Goal: Entertainment & Leisure: Consume media (video, audio)

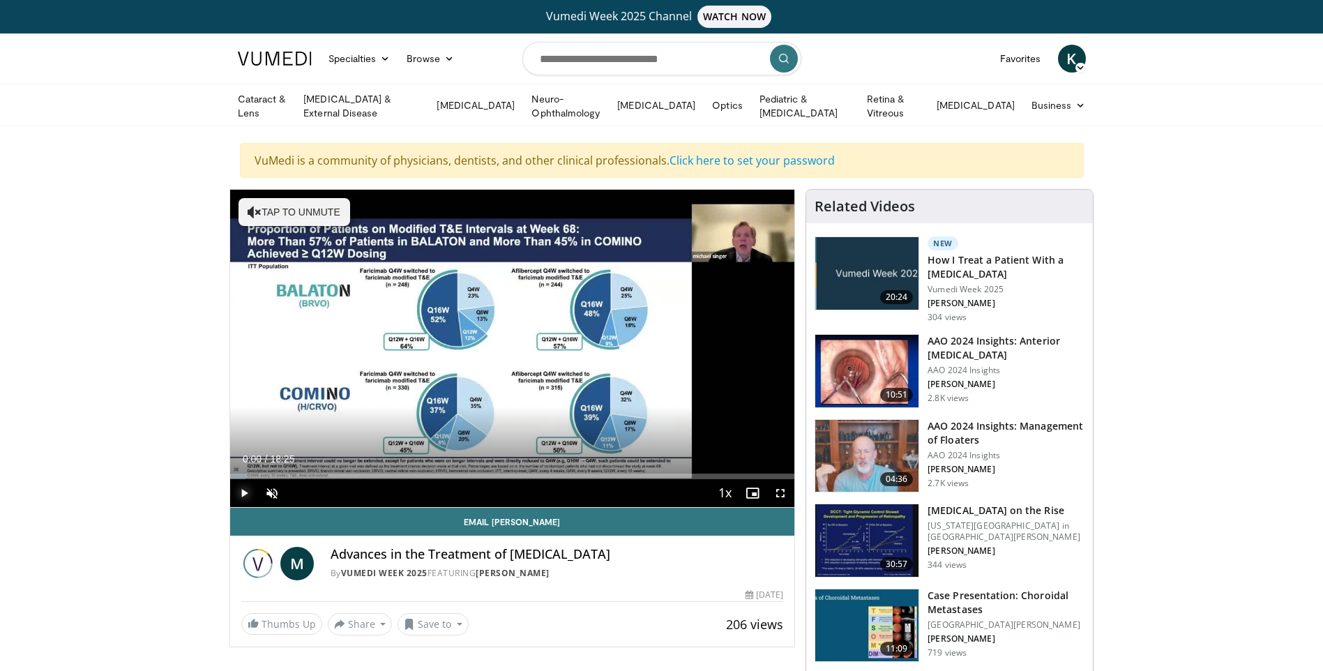
click at [245, 487] on span "Video Player" at bounding box center [244, 493] width 28 height 28
click at [281, 476] on div "Progress Bar" at bounding box center [281, 476] width 1 height 6
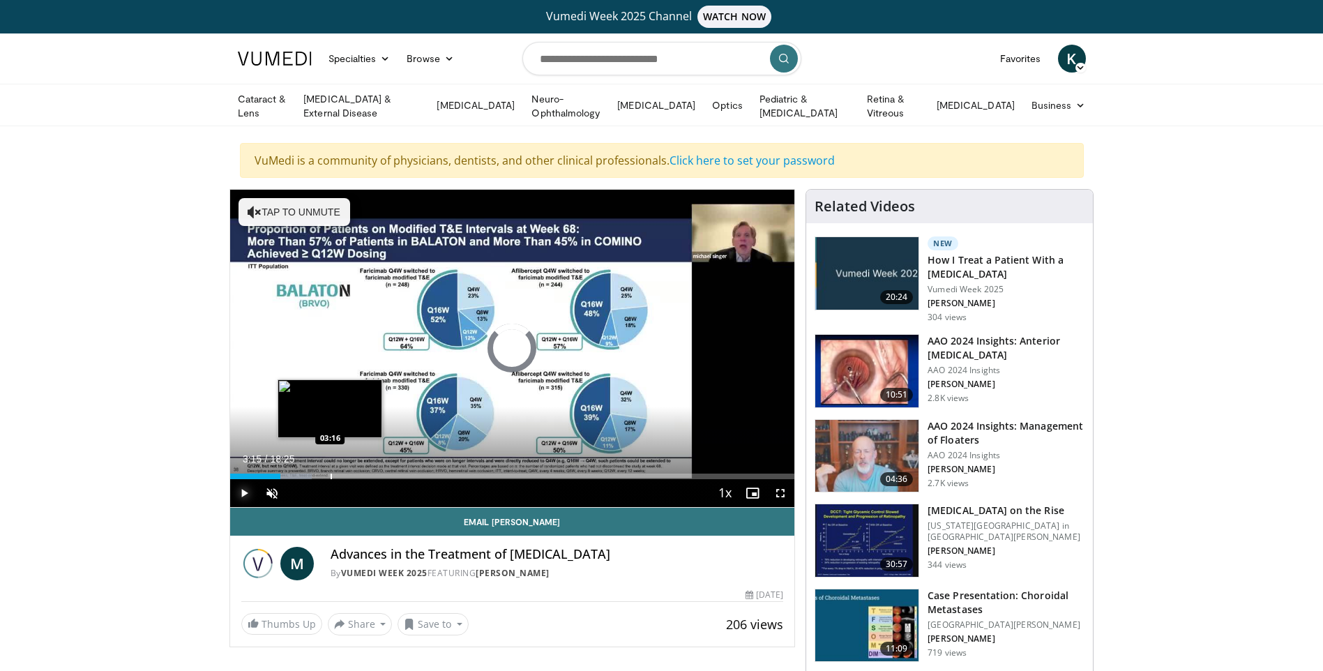
click at [331, 473] on div "Progress Bar" at bounding box center [331, 476] width 1 height 6
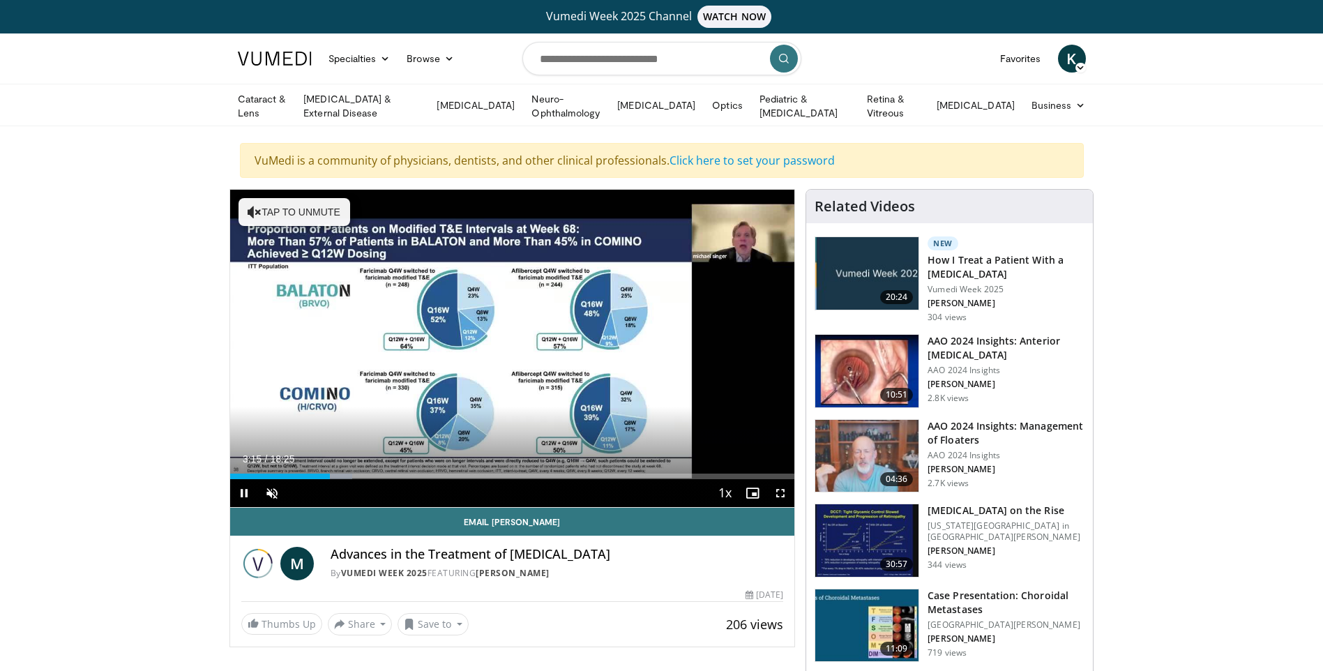
click at [419, 483] on div "Current Time 3:15 / Duration 18:25 Pause Skip Backward Skip Forward Unmute 100%…" at bounding box center [512, 493] width 565 height 28
click at [509, 480] on div "Current Time 3:16 / Duration 18:25 Pause Skip Backward Skip Forward Unmute 100%…" at bounding box center [512, 493] width 565 height 28
click at [524, 456] on div "Current Time 3:17 / Duration 18:25" at bounding box center [512, 459] width 565 height 13
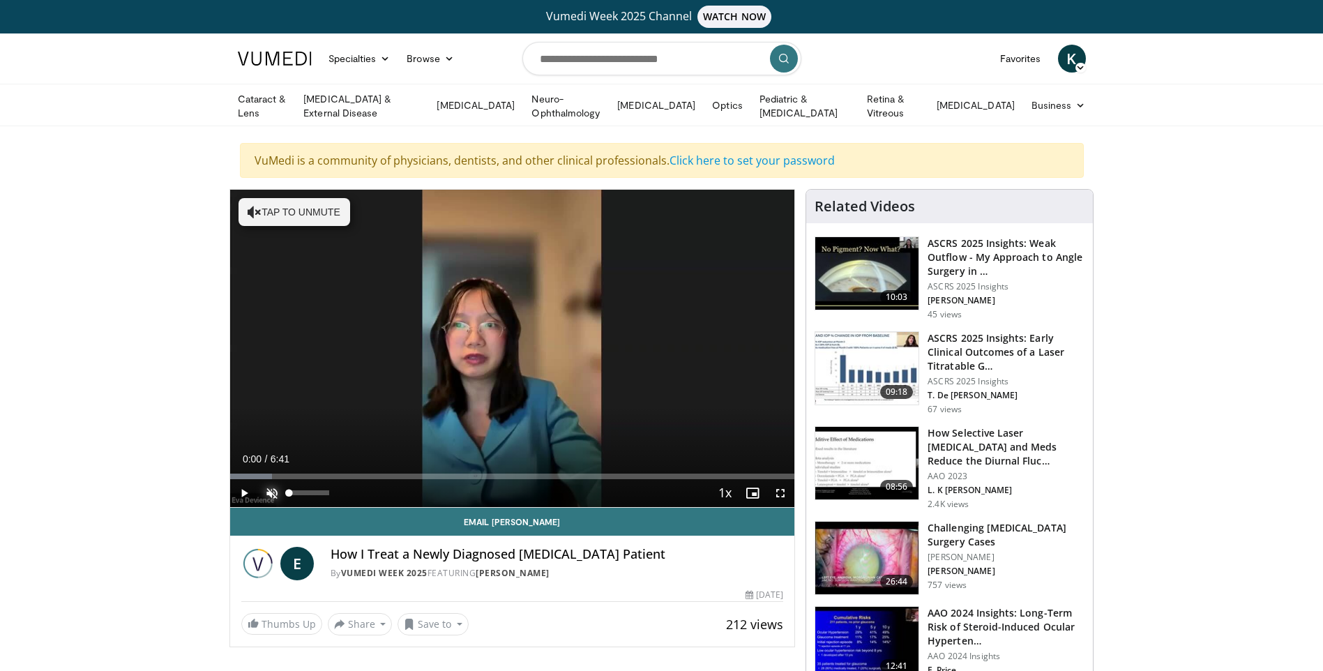
click at [269, 486] on span "Video Player" at bounding box center [272, 493] width 28 height 28
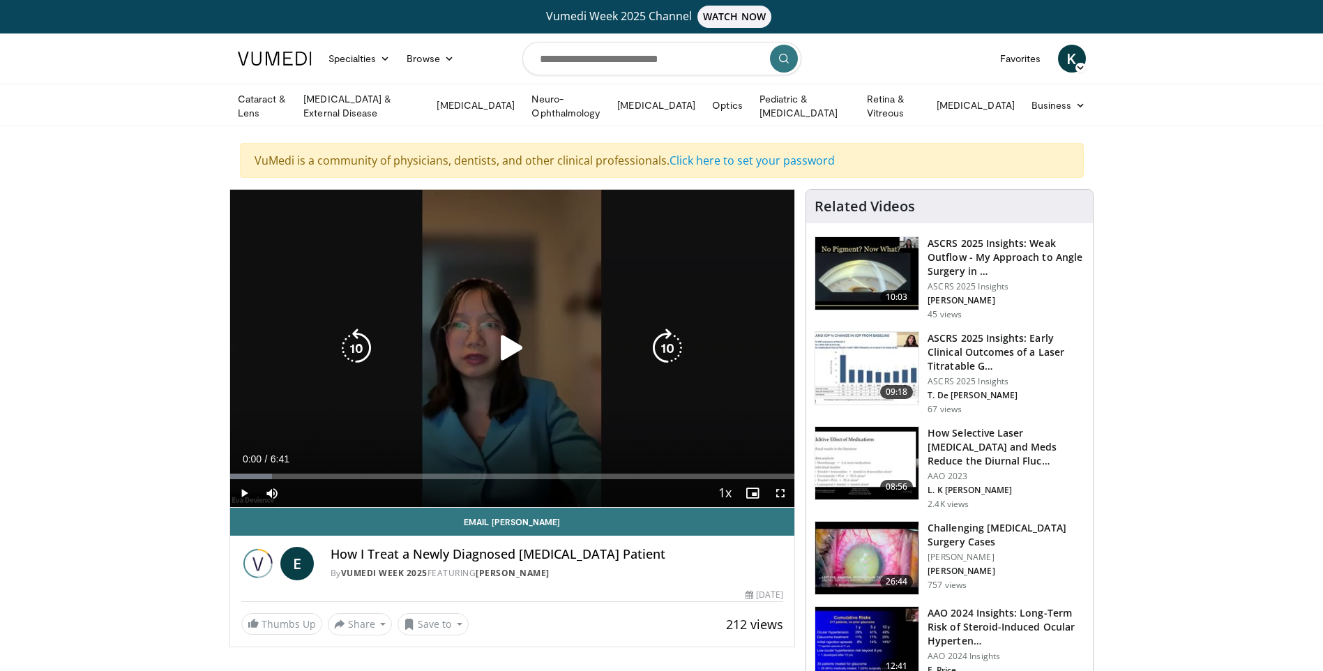
click at [513, 367] on div "10 seconds Tap to unmute" at bounding box center [512, 348] width 565 height 317
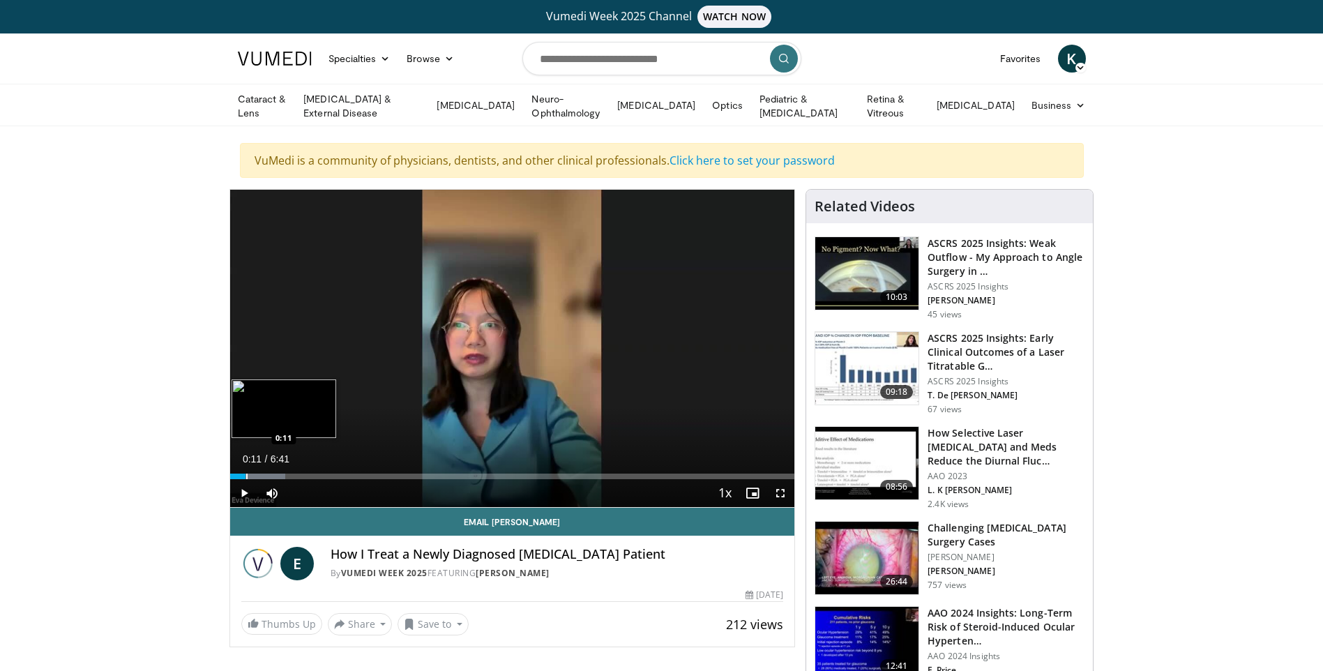
click at [245, 470] on div "Loaded : 9.88% 0:10 0:11" at bounding box center [512, 472] width 565 height 13
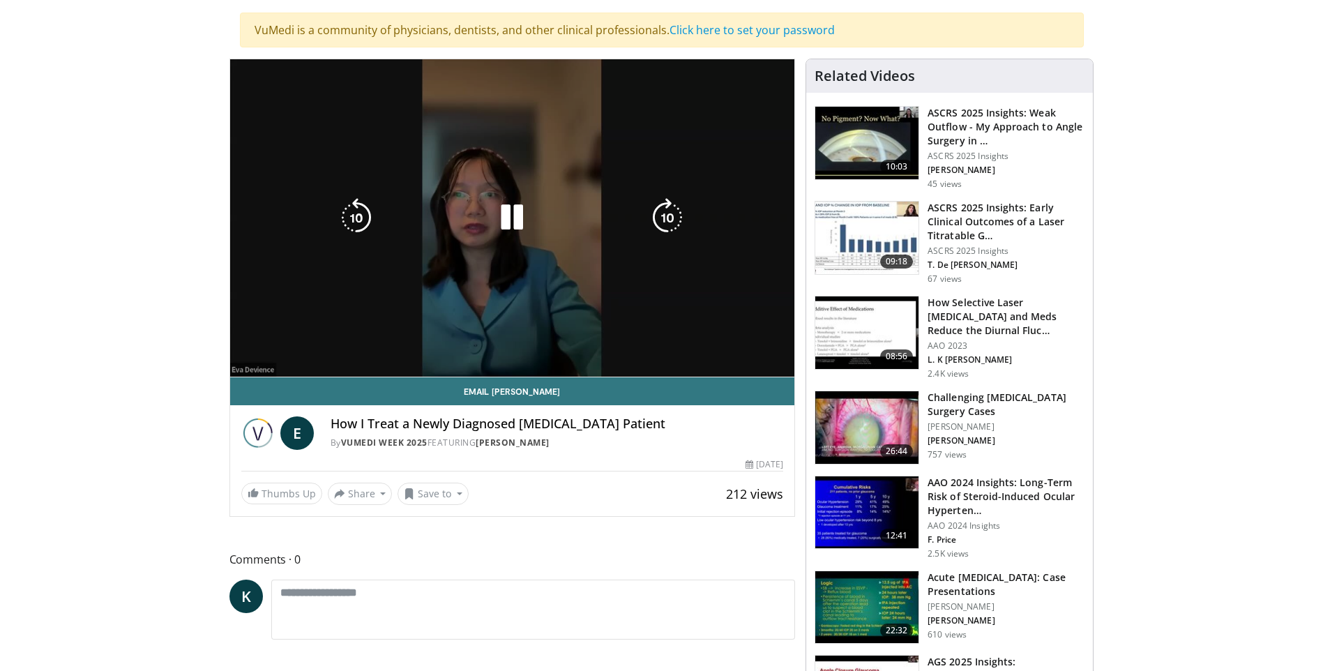
scroll to position [139, 0]
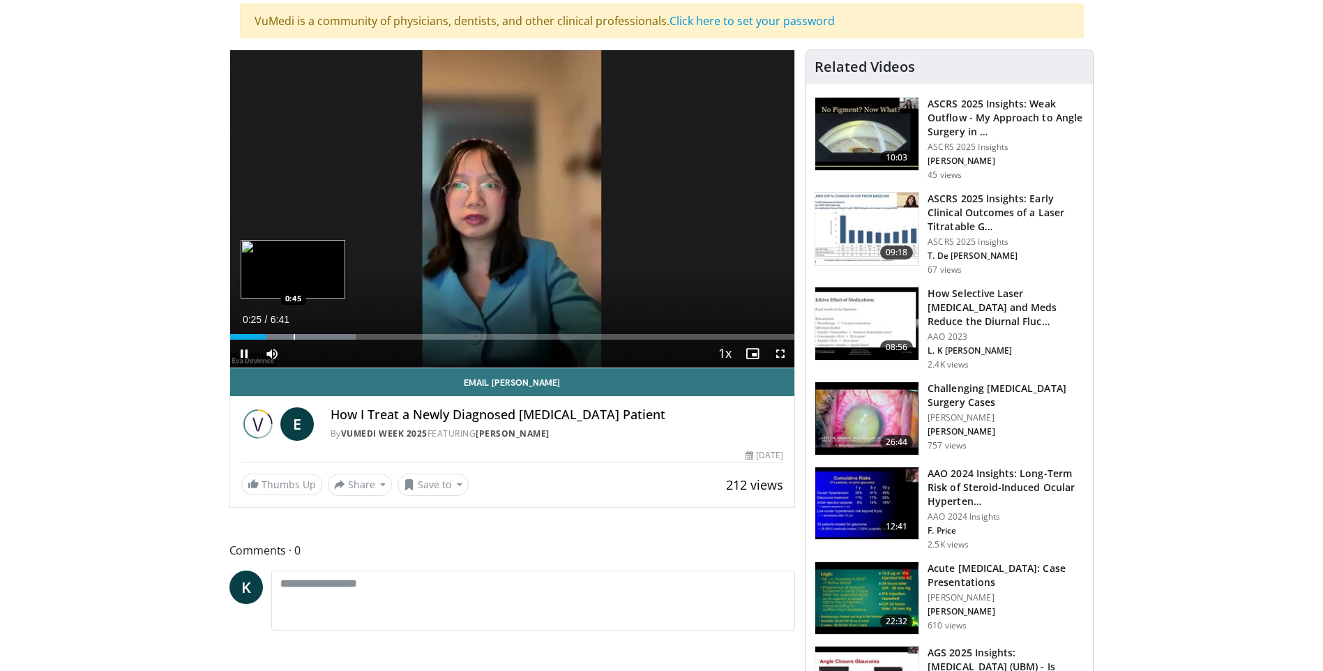
click at [294, 334] on div "Progress Bar" at bounding box center [294, 337] width 1 height 6
click at [272, 330] on div "Loaded : 27.18% 0:46 0:30" at bounding box center [512, 332] width 565 height 13
click at [383, 335] on div "Progress Bar" at bounding box center [383, 337] width 1 height 6
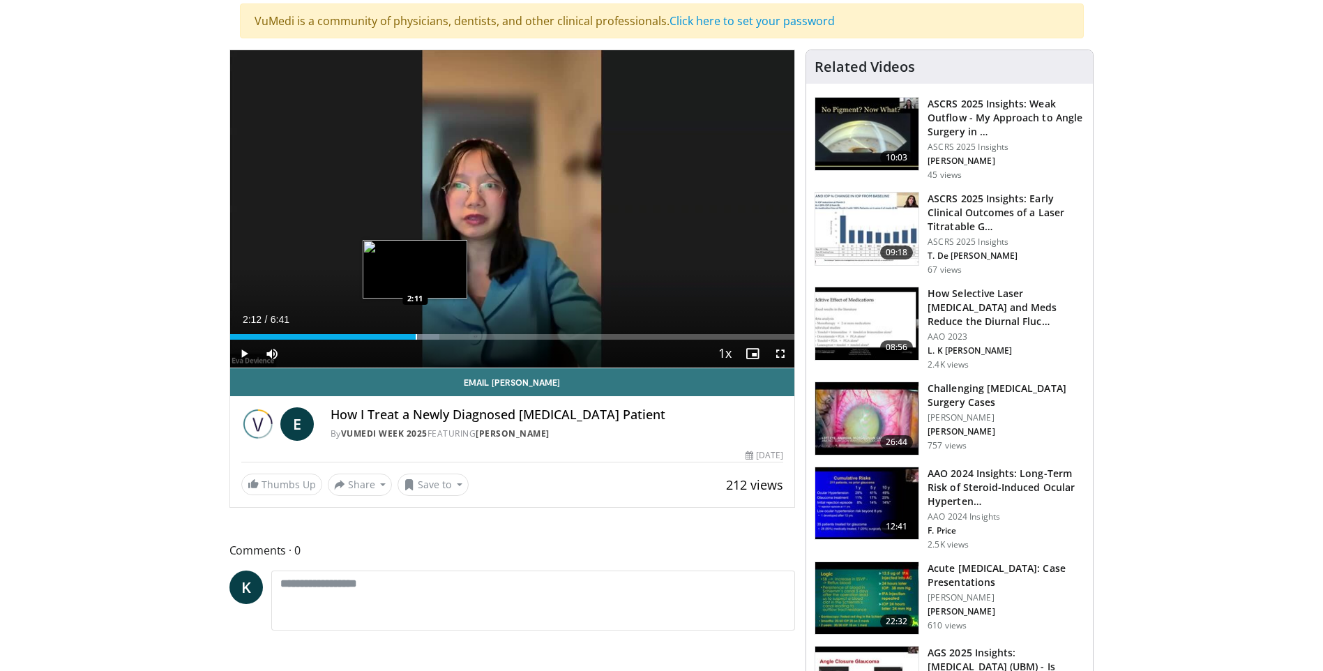
drag, startPoint x: 416, startPoint y: 335, endPoint x: 427, endPoint y: 333, distance: 12.0
click at [416, 335] on div "Progress Bar" at bounding box center [416, 337] width 1 height 6
